Goal: Use online tool/utility: Utilize a website feature to perform a specific function

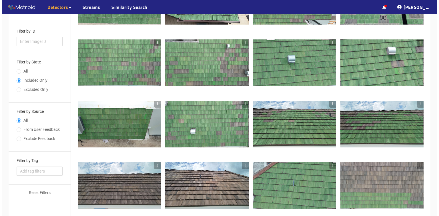
scroll to position [46, 0]
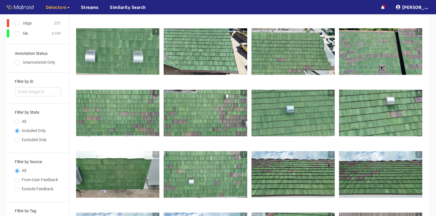
click at [386, 112] on div at bounding box center [380, 113] width 83 height 47
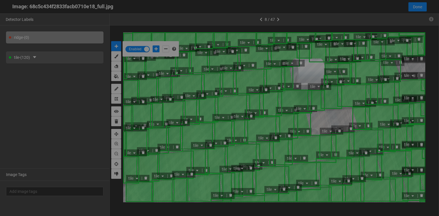
scroll to position [213, 0]
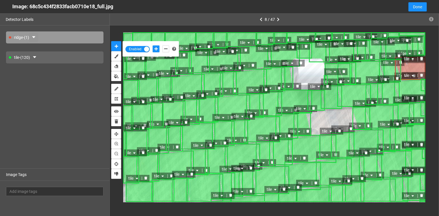
click at [33, 37] on button "button" at bounding box center [33, 37] width 9 height 9
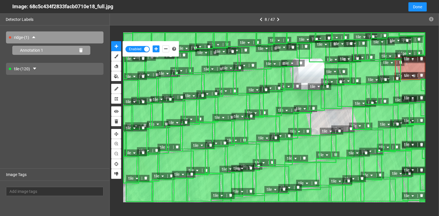
click at [79, 49] on icon at bounding box center [80, 50] width 3 height 4
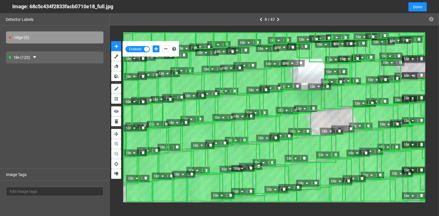
click at [45, 57] on div "tile - (120)" at bounding box center [55, 57] width 98 height 12
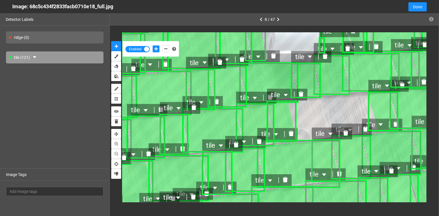
click at [71, 58] on div "tile - (121)" at bounding box center [55, 57] width 98 height 12
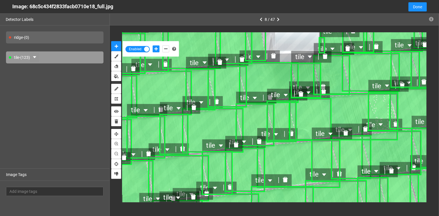
click at [34, 58] on button "button" at bounding box center [34, 57] width 9 height 9
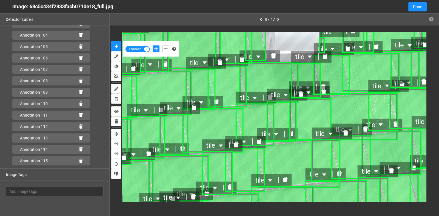
scroll to position [1302, 0]
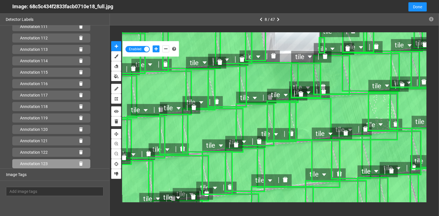
click at [79, 164] on icon at bounding box center [80, 164] width 3 height 4
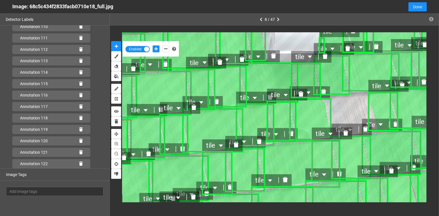
scroll to position [1290, 0]
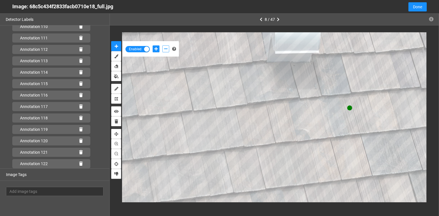
click at [162, 48] on button "add-negative-points" at bounding box center [165, 48] width 7 height 7
click at [162, 45] on button "add-negative-points" at bounding box center [165, 48] width 7 height 7
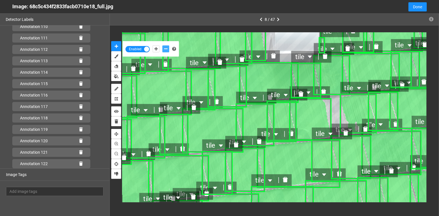
scroll to position [1302, 0]
click at [79, 165] on icon at bounding box center [80, 164] width 3 height 4
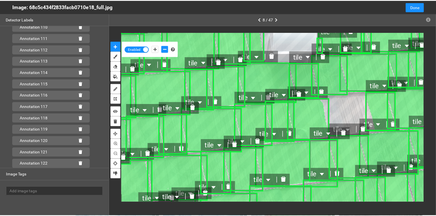
scroll to position [1290, 0]
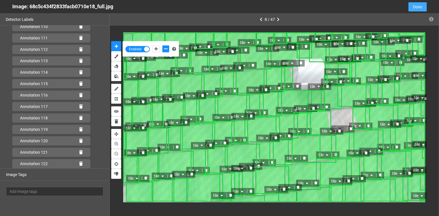
click at [417, 8] on span "Done" at bounding box center [417, 7] width 9 height 6
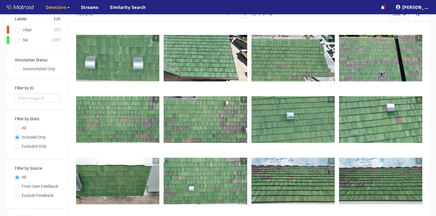
scroll to position [0, 0]
